Goal: Transaction & Acquisition: Book appointment/travel/reservation

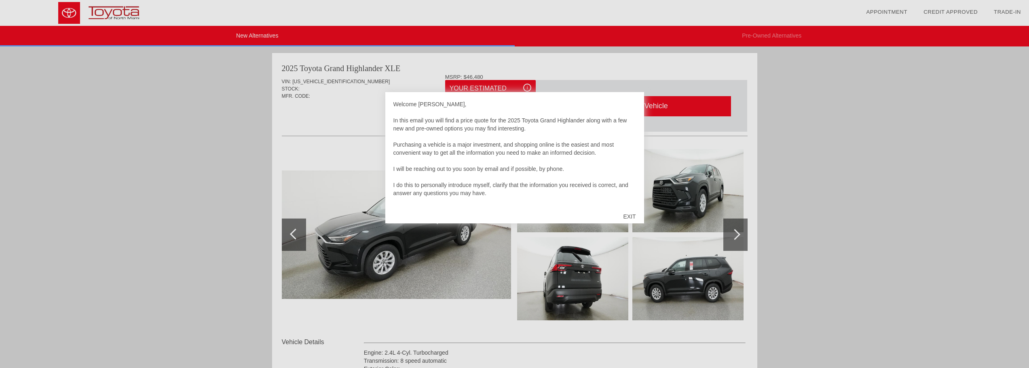
click at [631, 220] on div "EXIT" at bounding box center [629, 217] width 29 height 24
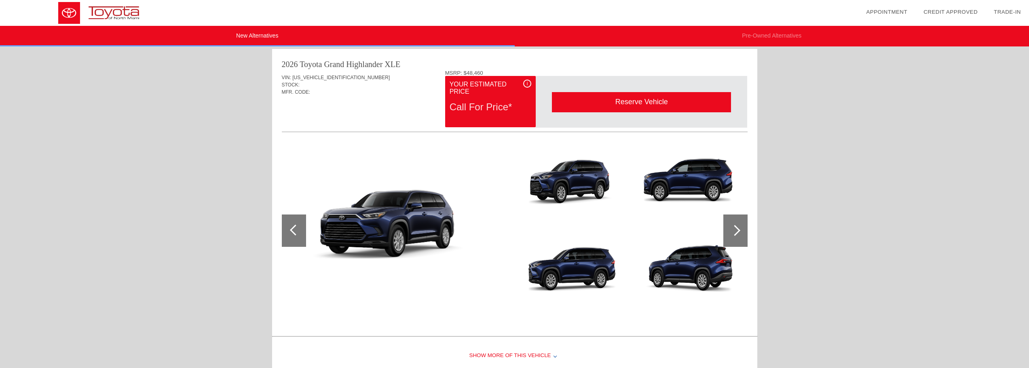
scroll to position [485, 0]
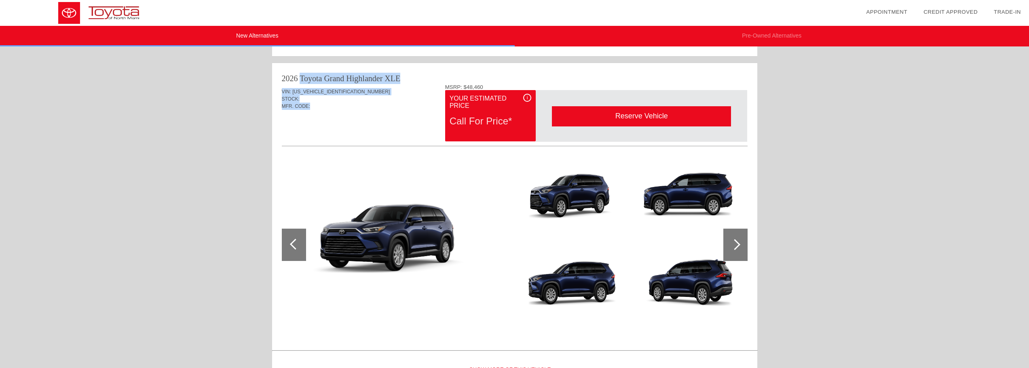
drag, startPoint x: 283, startPoint y: 80, endPoint x: 327, endPoint y: 110, distance: 53.9
click at [327, 110] on div "2026 Toyota Grand Highlander XLE VIN: [US_VEHICLE_IDENTIFICATION_NUMBER] STOCK:…" at bounding box center [514, 205] width 485 height 285
click at [327, 110] on div "MFR. CODE:" at bounding box center [515, 106] width 466 height 7
drag, startPoint x: 327, startPoint y: 110, endPoint x: 272, endPoint y: 72, distance: 67.5
click at [272, 72] on div "2026 Toyota Grand Highlander XLE VIN: [US_VEHICLE_IDENTIFICATION_NUMBER] STOCK:…" at bounding box center [514, 205] width 485 height 285
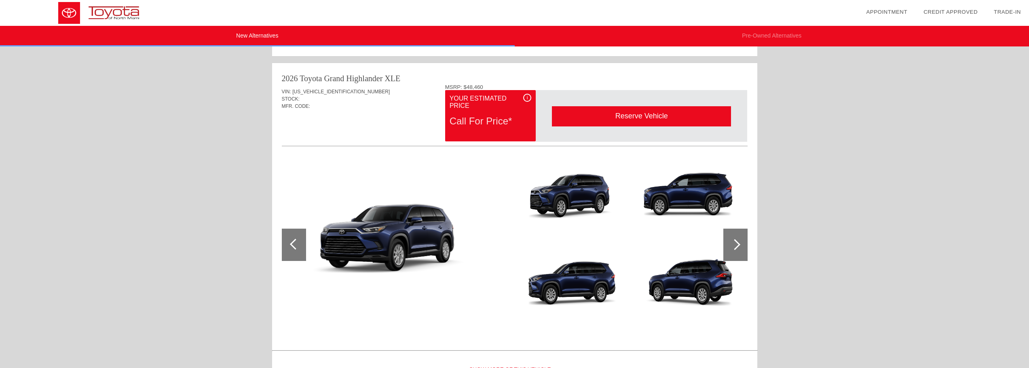
click at [272, 72] on div "2026 Toyota Grand Highlander XLE VIN: [US_VEHICLE_IDENTIFICATION_NUMBER] STOCK:…" at bounding box center [514, 205] width 485 height 285
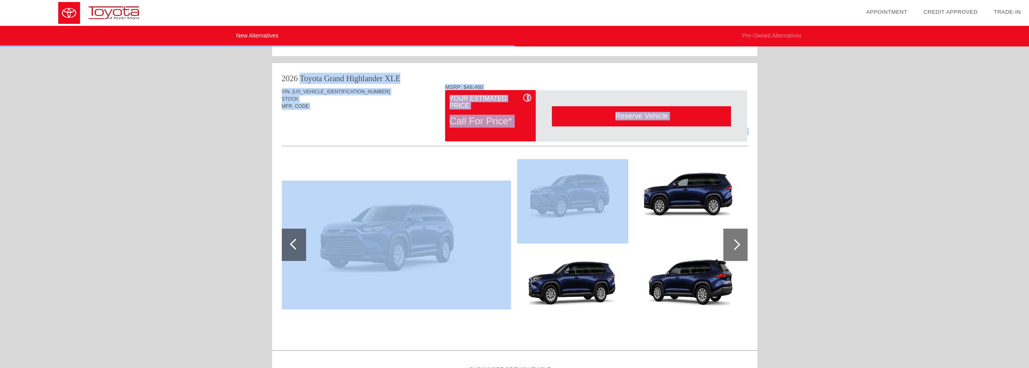
drag, startPoint x: 272, startPoint y: 72, endPoint x: 346, endPoint y: 149, distance: 107.2
click at [346, 149] on div "2026 Toyota Grand Highlander XLE VIN: [US_VEHICLE_IDENTIFICATION_NUMBER] STOCK:…" at bounding box center [514, 205] width 485 height 285
click at [340, 133] on div "Quoted on [DATE] 11:37:55 AM" at bounding box center [515, 128] width 466 height 13
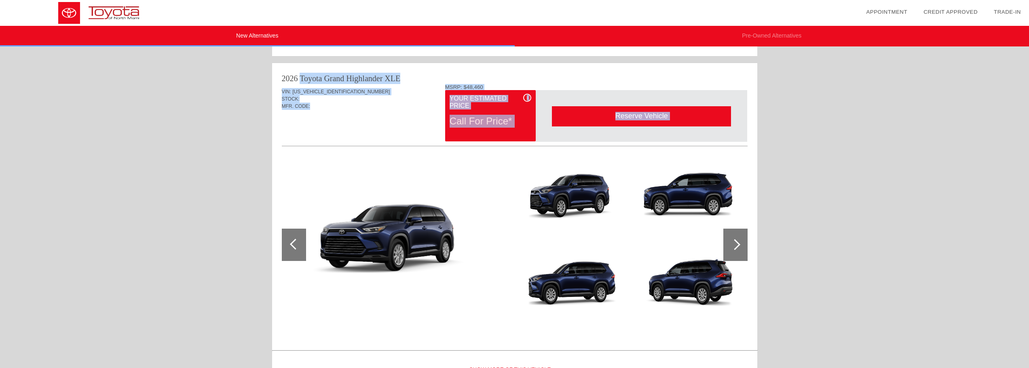
drag, startPoint x: 336, startPoint y: 127, endPoint x: 279, endPoint y: 75, distance: 78.1
click at [279, 75] on div "2026 Toyota Grand Highlander XLE VIN: [US_VEHICLE_IDENTIFICATION_NUMBER] STOCK:…" at bounding box center [514, 205] width 485 height 285
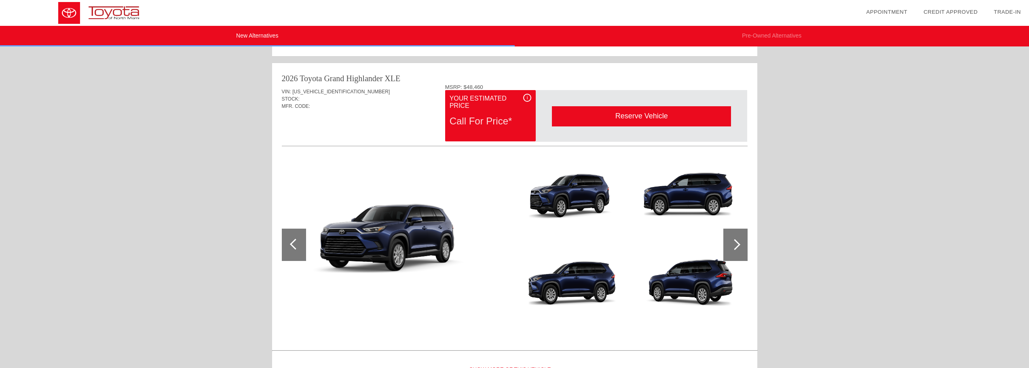
click at [279, 75] on div "2026 Toyota Grand Highlander XLE VIN: [US_VEHICLE_IDENTIFICATION_NUMBER] STOCK:…" at bounding box center [514, 205] width 485 height 285
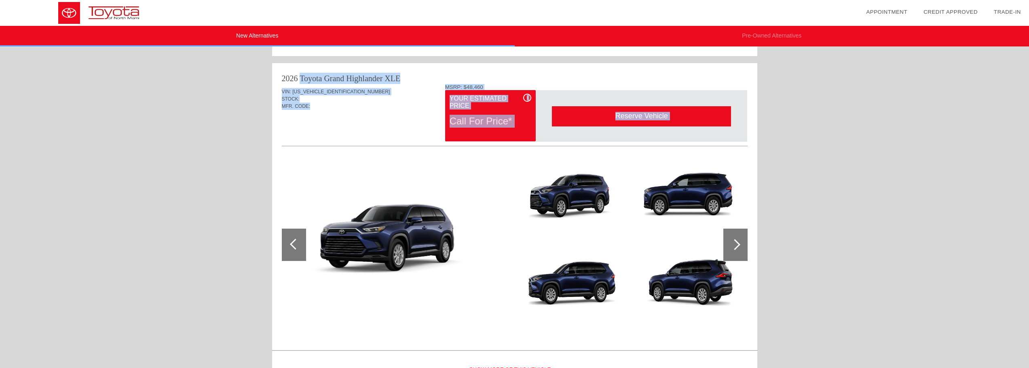
drag, startPoint x: 279, startPoint y: 75, endPoint x: 711, endPoint y: 134, distance: 436.5
click at [711, 134] on div "2026 Toyota Grand Highlander XLE VIN: [US_VEHICLE_IDENTIFICATION_NUMBER] STOCK:…" at bounding box center [514, 205] width 485 height 285
click at [711, 134] on div "Reserve Vehicle Reserve This Vehicle Please confirm that you would like to rese…" at bounding box center [641, 116] width 211 height 52
drag, startPoint x: 675, startPoint y: 133, endPoint x: 299, endPoint y: 80, distance: 379.7
click at [299, 80] on div "2026 Toyota Grand Highlander XLE VIN: [US_VEHICLE_IDENTIFICATION_NUMBER] STOCK:…" at bounding box center [514, 205] width 485 height 285
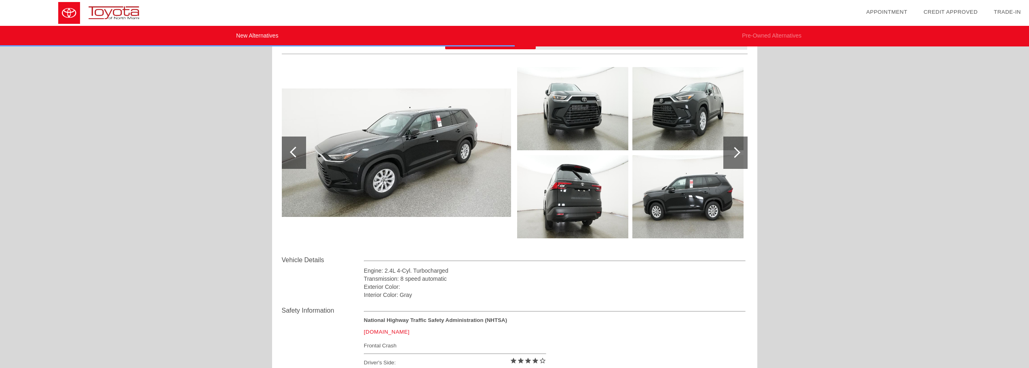
scroll to position [0, 0]
